Goal: Task Accomplishment & Management: Manage account settings

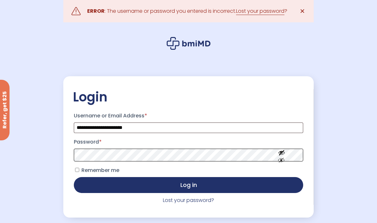
click at [74, 177] on button "Log in" at bounding box center [188, 185] width 229 height 16
drag, startPoint x: 154, startPoint y: 128, endPoint x: 43, endPoint y: 128, distance: 111.1
click at [43, 129] on div "**********" at bounding box center [188, 127] width 377 height 254
type input "*******"
click at [74, 177] on button "Log in" at bounding box center [188, 185] width 229 height 16
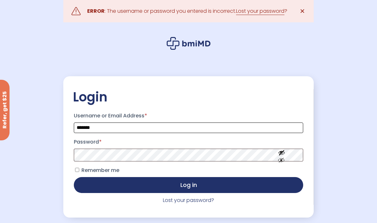
drag, startPoint x: 130, startPoint y: 127, endPoint x: 59, endPoint y: 124, distance: 70.4
click at [59, 124] on div ".path{fill:none;stroke:#000;stroke-miterlimit:10;stroke-width:1.5px;} ERROR : T…" at bounding box center [188, 127] width 263 height 254
type input "**********"
click at [74, 177] on button "Log in" at bounding box center [188, 185] width 229 height 16
click at [255, 14] on link "Lost your password" at bounding box center [260, 11] width 48 height 8
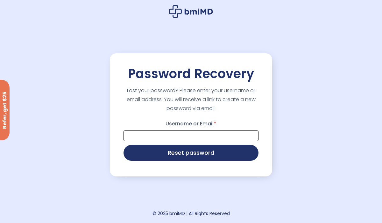
click at [184, 135] on input "Username or Email *" at bounding box center [191, 135] width 135 height 11
type input "**********"
click at [124, 145] on button "Reset password" at bounding box center [191, 153] width 135 height 16
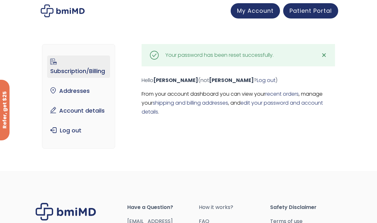
click at [92, 71] on link "Subscription/Billing" at bounding box center [78, 66] width 63 height 22
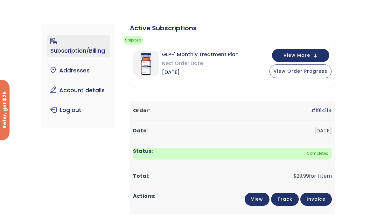
scroll to position [26, 0]
click at [319, 54] on button "View More" at bounding box center [300, 54] width 57 height 13
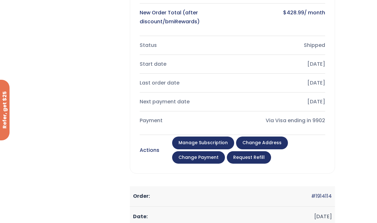
scroll to position [196, 0]
click at [217, 142] on link "Manage Subscription" at bounding box center [203, 142] width 62 height 13
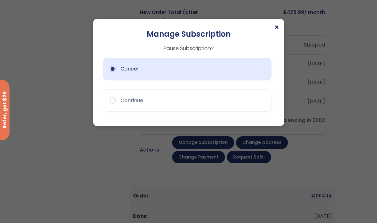
click at [155, 74] on button "Cancel" at bounding box center [187, 69] width 169 height 22
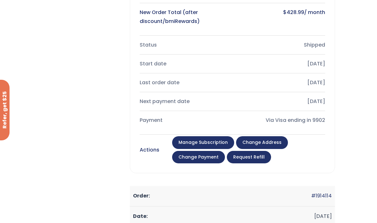
click at [211, 140] on link "Manage Subscription" at bounding box center [203, 142] width 62 height 13
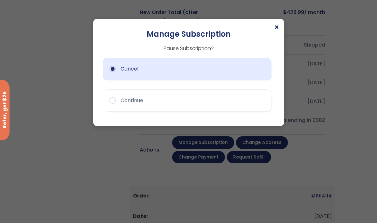
click at [110, 70] on button "Cancel" at bounding box center [187, 69] width 169 height 22
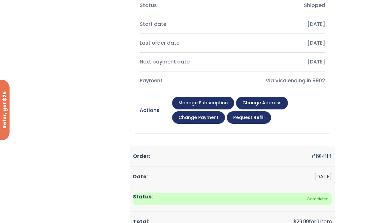
scroll to position [245, 0]
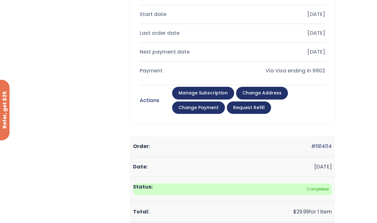
click at [180, 95] on link "Manage Subscription" at bounding box center [203, 93] width 62 height 13
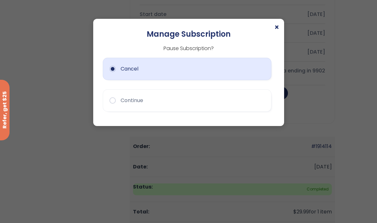
click at [184, 72] on button "Cancel" at bounding box center [187, 69] width 169 height 22
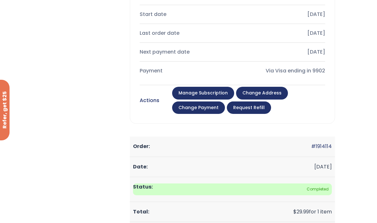
click at [199, 91] on link "Manage Subscription" at bounding box center [203, 93] width 62 height 13
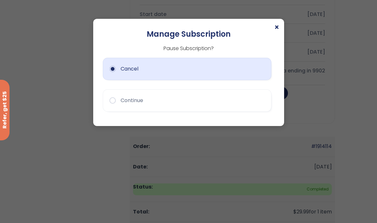
click at [180, 72] on button "Cancel" at bounding box center [187, 69] width 169 height 22
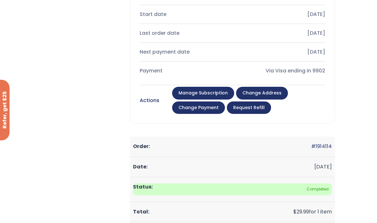
click at [194, 87] on link "Manage Subscription" at bounding box center [203, 93] width 62 height 13
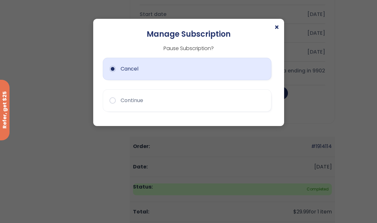
click at [127, 72] on button "Cancel" at bounding box center [187, 69] width 169 height 22
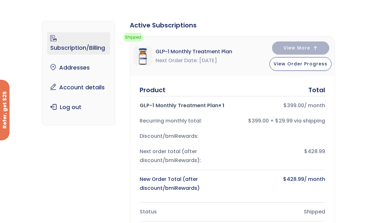
scroll to position [0, 0]
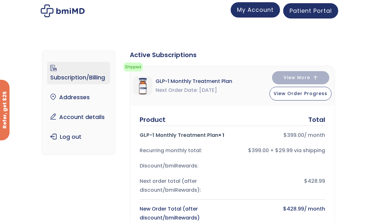
click at [250, 11] on span "My Account" at bounding box center [255, 10] width 37 height 8
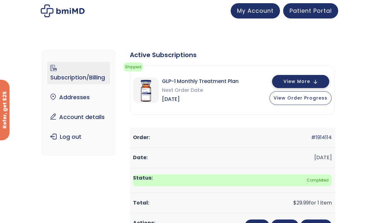
click at [315, 78] on button "View More" at bounding box center [300, 81] width 57 height 13
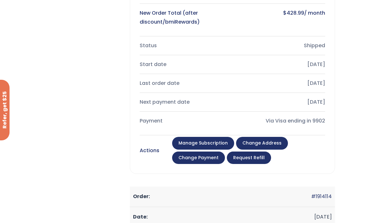
scroll to position [195, 0]
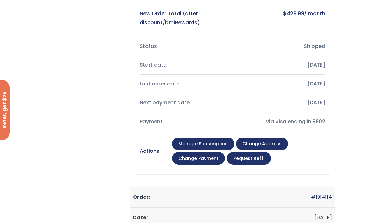
click at [204, 147] on link "Manage Subscription" at bounding box center [203, 143] width 62 height 13
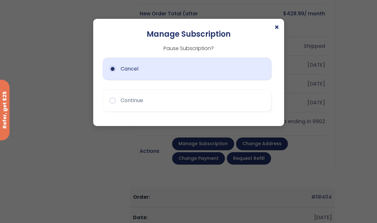
click at [227, 71] on button "Cancel" at bounding box center [187, 69] width 169 height 22
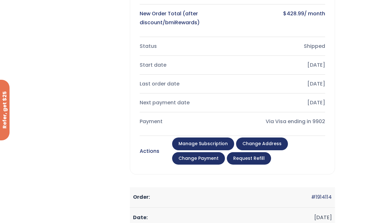
click at [205, 159] on link "Change payment" at bounding box center [198, 158] width 53 height 13
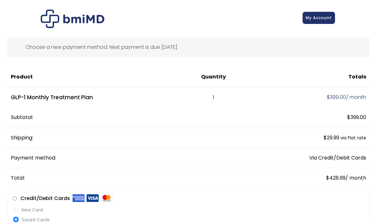
click at [321, 18] on span "My Account" at bounding box center [319, 17] width 26 height 5
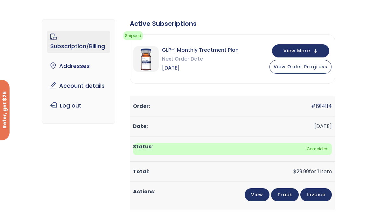
scroll to position [31, 0]
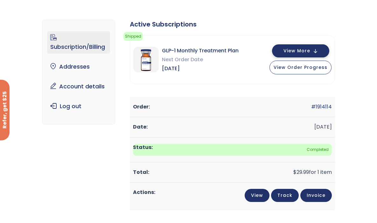
click at [309, 45] on button "View More" at bounding box center [300, 50] width 57 height 13
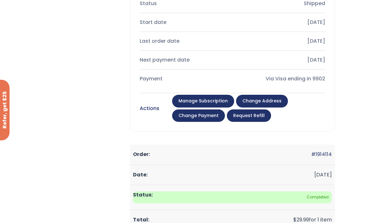
scroll to position [247, 0]
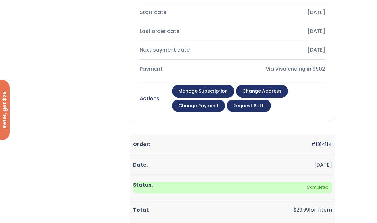
click at [191, 90] on link "Manage Subscription" at bounding box center [203, 91] width 62 height 13
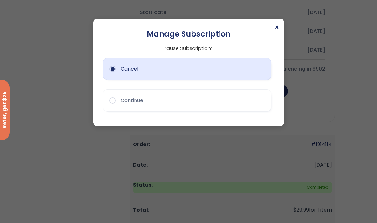
click at [120, 81] on div "Cancel Continue" at bounding box center [189, 87] width 172 height 57
click at [122, 74] on button "Cancel" at bounding box center [187, 69] width 169 height 22
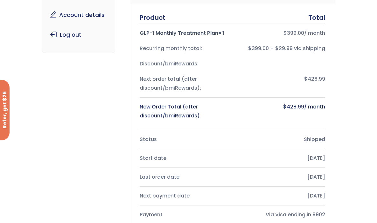
scroll to position [0, 0]
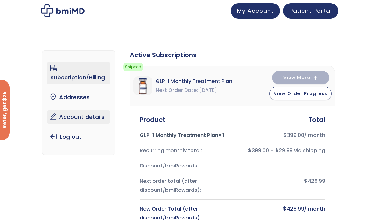
click at [76, 113] on link "Account details" at bounding box center [78, 116] width 63 height 13
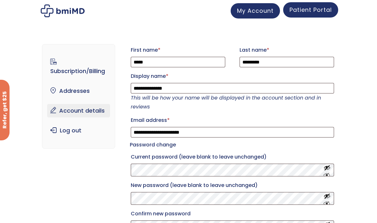
click at [302, 14] on link "Patient Portal" at bounding box center [310, 9] width 55 height 15
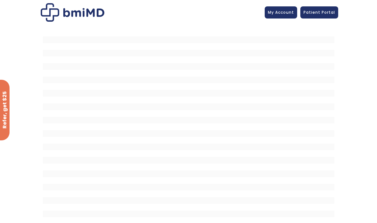
click at [80, 14] on img at bounding box center [73, 12] width 64 height 18
